Goal: Information Seeking & Learning: Understand process/instructions

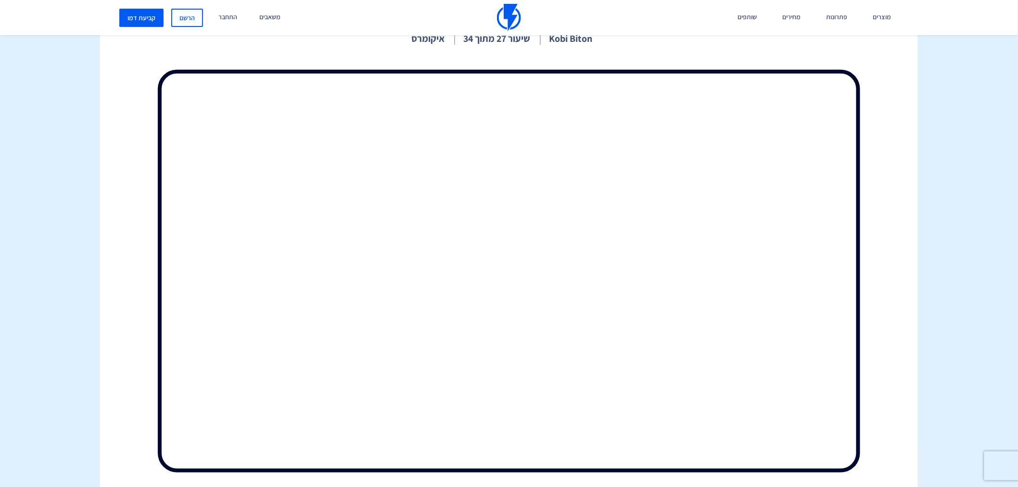
drag, startPoint x: 944, startPoint y: 141, endPoint x: 933, endPoint y: 145, distance: 12.1
click at [944, 141] on body "מוצרים שיווק אוטומטי הפכו את השיווק לאוטומטי דיוור אלקטרוני שלחו את המסר הנכון …" at bounding box center [509, 307] width 1018 height 1042
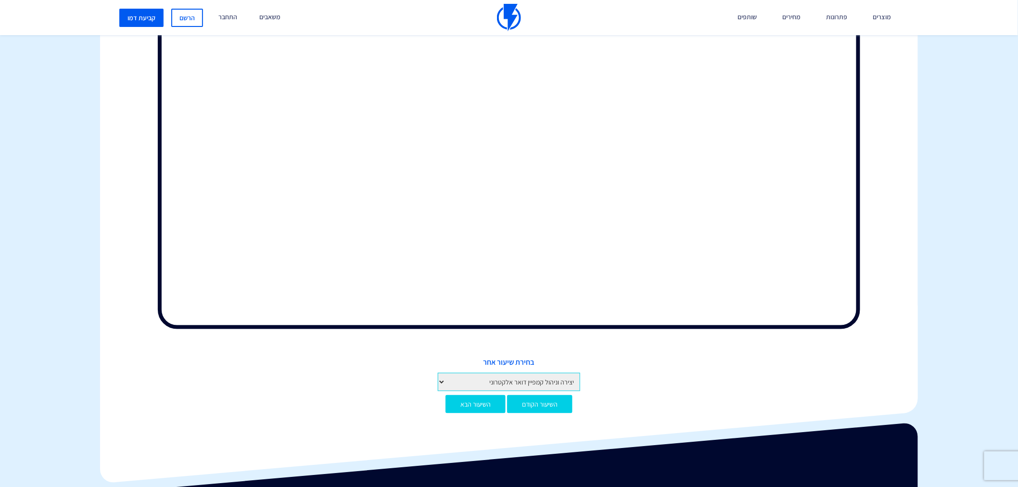
scroll to position [374, 0]
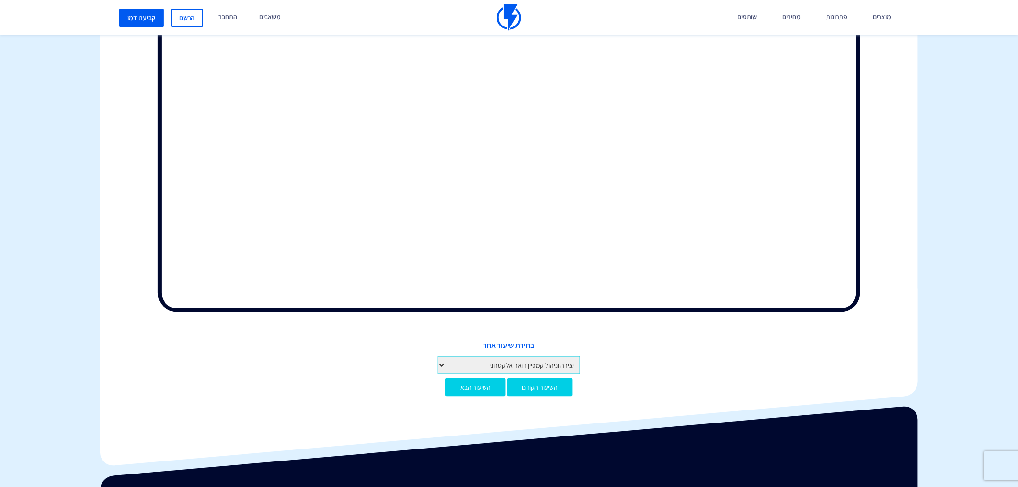
click at [537, 363] on select "מבוא לקורס מבוא לפלאשי יצירת חשבון והגדרות ראשונות איך לפתוח חשבון בפלאשי הגדרו…" at bounding box center [509, 365] width 142 height 18
select select "https://flashy.app/he/academy/%d7%a7%d7%95%d7%a8%d7%a1-%d7%93%d7%99%d7%95%d7%95…"
click at [438, 356] on select "מבוא לקורס מבוא לפלאשי יצירת חשבון והגדרות ראשונות איך לפתוח חשבון בפלאשי הגדרו…" at bounding box center [509, 365] width 142 height 18
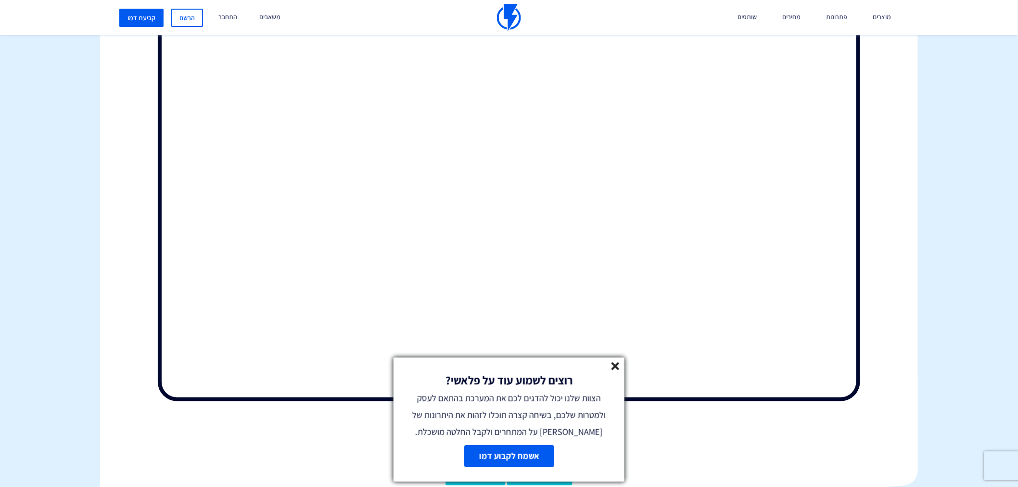
scroll to position [269, 0]
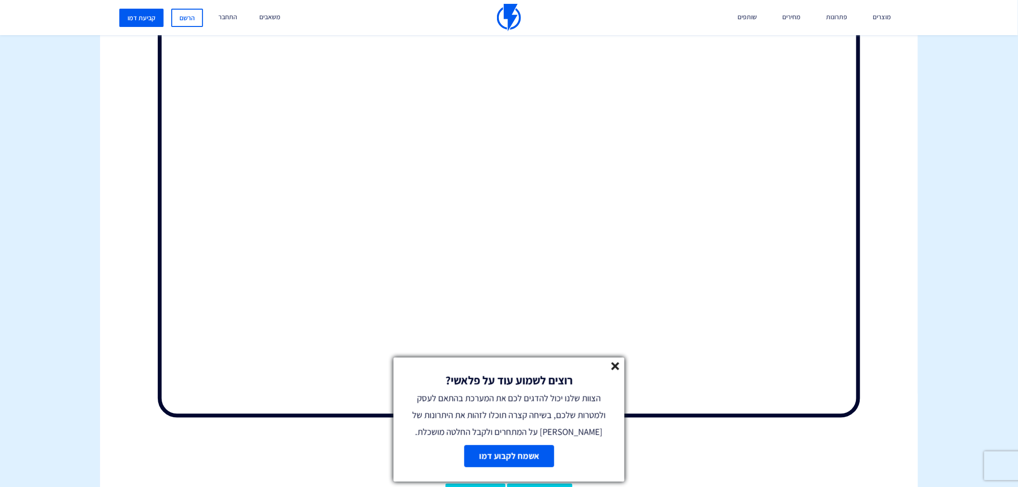
click at [619, 366] on icon at bounding box center [616, 366] width 8 height 8
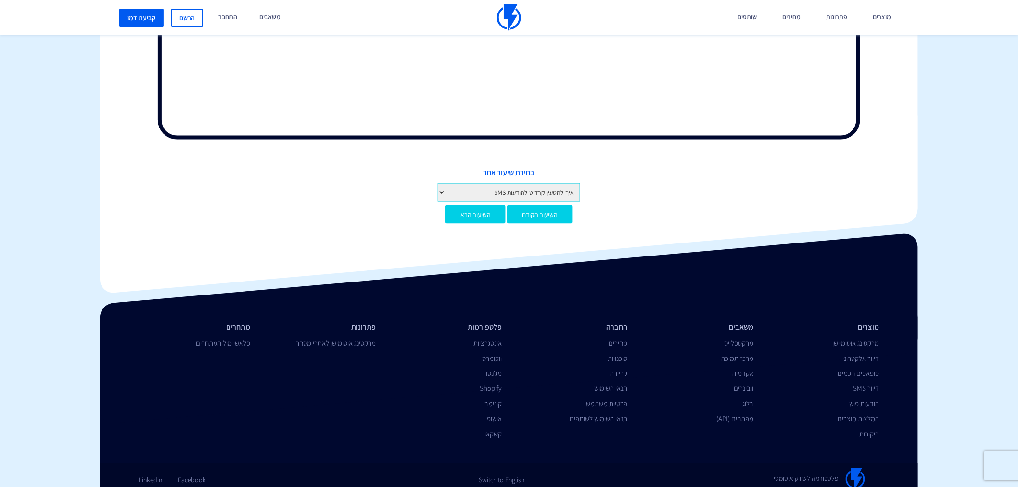
scroll to position [554, 0]
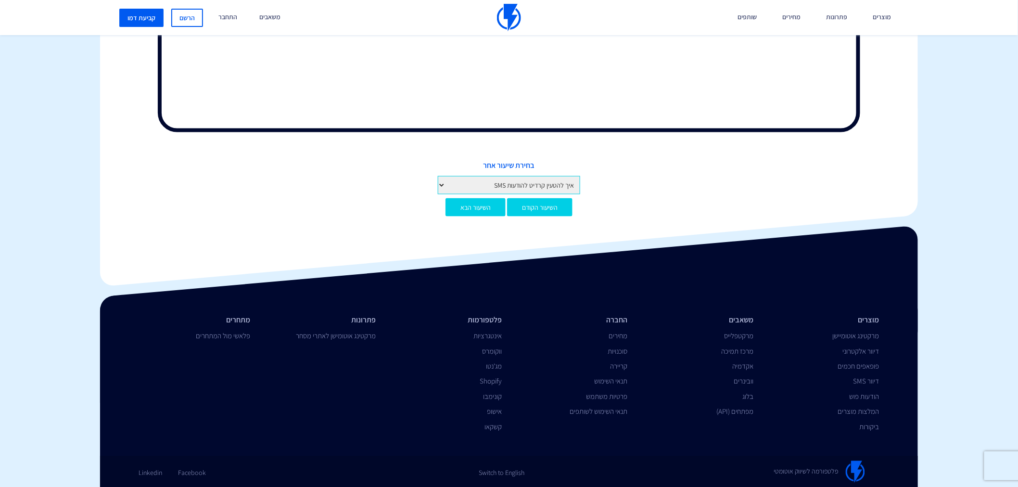
click at [551, 183] on select "מבוא לקורס מבוא לפלאשי יצירת חשבון והגדרות ראשונות איך לפתוח חשבון בפלאשי הגדרו…" at bounding box center [509, 185] width 142 height 18
select select "[URL][DOMAIN_NAME]"
click at [438, 176] on select "מבוא לקורס מבוא לפלאשי יצירת חשבון והגדרות ראשונות איך לפתוח חשבון בפלאשי הגדרו…" at bounding box center [509, 185] width 142 height 18
